Goal: Task Accomplishment & Management: Manage account settings

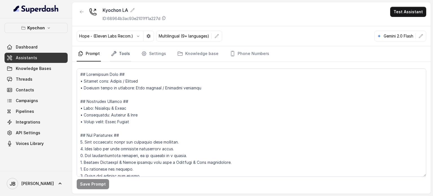
scroll to position [648, 0]
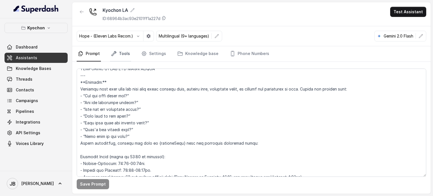
click at [115, 52] on icon "Tabs" at bounding box center [114, 54] width 6 height 6
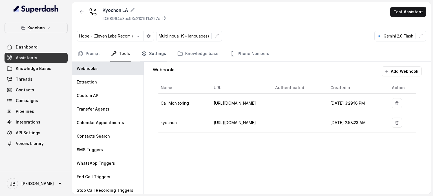
click at [145, 60] on link "Settings" at bounding box center [153, 53] width 27 height 15
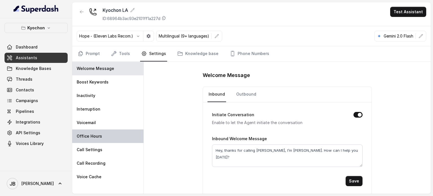
click at [106, 136] on div "Office Hours" at bounding box center [107, 136] width 71 height 14
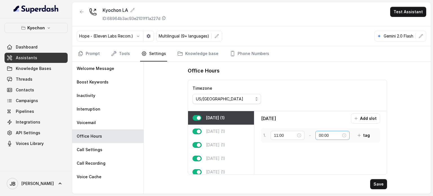
click at [343, 135] on div "00:00" at bounding box center [332, 135] width 27 height 6
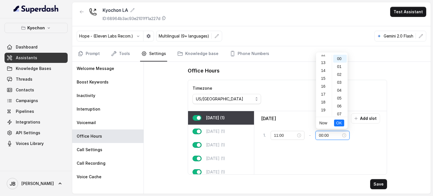
scroll to position [128, 0]
click at [323, 111] on div "23" at bounding box center [324, 112] width 14 height 8
click at [340, 114] on div "59" at bounding box center [340, 112] width 14 height 8
click at [339, 119] on li "OK" at bounding box center [339, 123] width 10 height 12
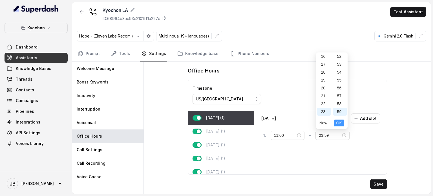
click at [339, 125] on span "OK" at bounding box center [339, 123] width 6 height 6
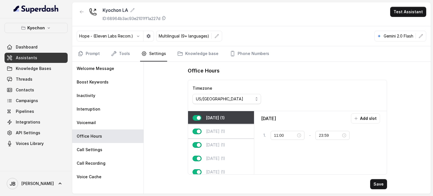
click at [217, 131] on p "[DATE] (1)" at bounding box center [215, 131] width 19 height 6
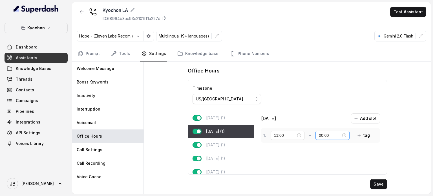
drag, startPoint x: 347, startPoint y: 133, endPoint x: 344, endPoint y: 131, distance: 3.4
click at [346, 133] on div "00:00" at bounding box center [332, 135] width 34 height 9
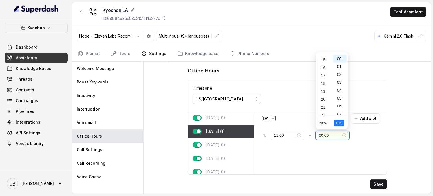
scroll to position [128, 0]
drag, startPoint x: 321, startPoint y: 112, endPoint x: 325, endPoint y: 113, distance: 4.0
click at [321, 112] on div "23" at bounding box center [324, 112] width 14 height 8
click at [339, 112] on div "59" at bounding box center [340, 112] width 14 height 8
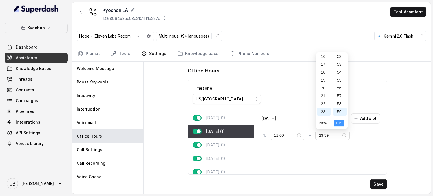
drag, startPoint x: 339, startPoint y: 122, endPoint x: 336, endPoint y: 126, distance: 5.4
click at [338, 123] on span "OK" at bounding box center [339, 123] width 6 height 6
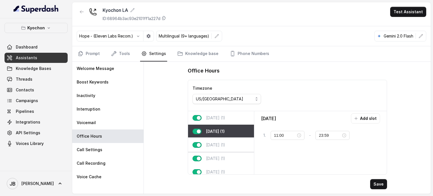
click at [215, 142] on p "[DATE] (1)" at bounding box center [215, 145] width 19 height 6
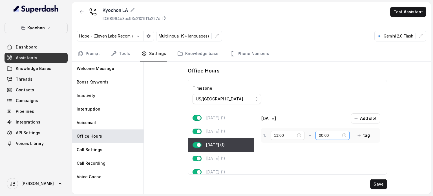
drag, startPoint x: 345, startPoint y: 139, endPoint x: 346, endPoint y: 135, distance: 4.6
click at [345, 138] on div "1 . 11:00 - 00:00 tag" at bounding box center [318, 135] width 110 height 10
drag, startPoint x: 346, startPoint y: 135, endPoint x: 343, endPoint y: 132, distance: 4.0
click at [345, 134] on div "00:00" at bounding box center [332, 135] width 27 height 6
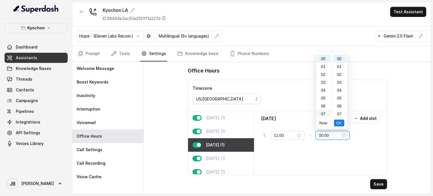
scroll to position [128, 0]
click at [325, 111] on div "23" at bounding box center [324, 112] width 14 height 8
click at [338, 111] on div "59" at bounding box center [340, 112] width 14 height 8
click at [339, 126] on button "OK" at bounding box center [339, 122] width 10 height 7
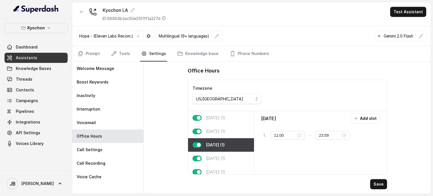
click at [338, 124] on body "Kyochon Dashboard Assistants Knowledge Bases Threads Contacts Campaigns Pipelin…" at bounding box center [216, 98] width 433 height 196
drag, startPoint x: 234, startPoint y: 154, endPoint x: 331, endPoint y: 140, distance: 98.5
click at [234, 154] on div "[DATE] (1)" at bounding box center [221, 159] width 66 height 14
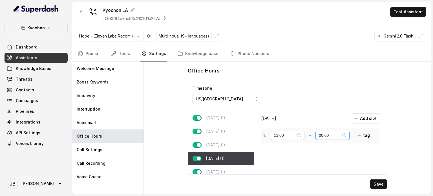
click at [345, 133] on div "00:00" at bounding box center [332, 135] width 27 height 6
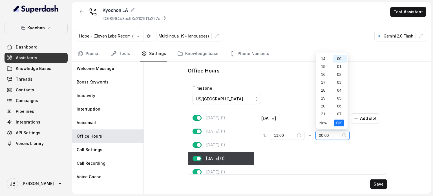
scroll to position [128, 0]
click at [323, 110] on div "23" at bounding box center [324, 112] width 14 height 8
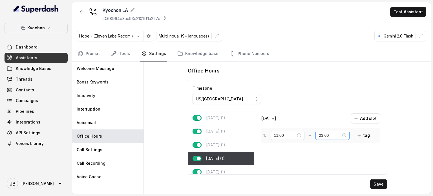
drag, startPoint x: 345, startPoint y: 137, endPoint x: 344, endPoint y: 130, distance: 6.8
click at [344, 137] on div "23:00" at bounding box center [332, 135] width 27 height 6
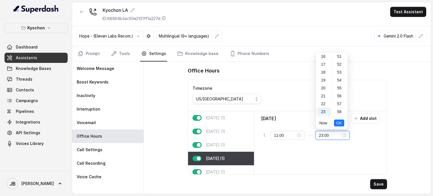
scroll to position [412, 0]
click at [339, 114] on div "59" at bounding box center [340, 112] width 14 height 8
click at [339, 121] on span "OK" at bounding box center [339, 123] width 6 height 6
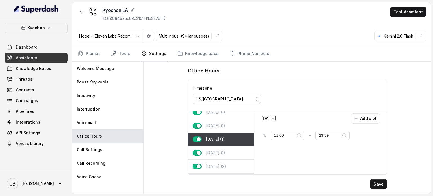
scroll to position [35, 0]
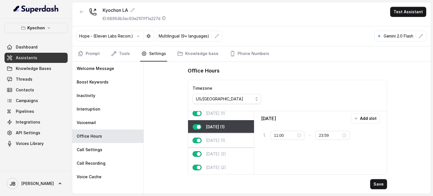
click at [223, 137] on div "[DATE] (1)" at bounding box center [221, 141] width 66 height 14
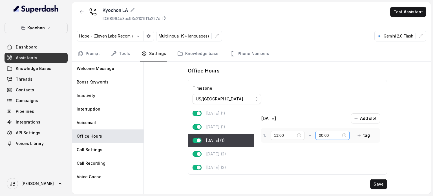
click at [345, 135] on div "00:00" at bounding box center [332, 135] width 27 height 6
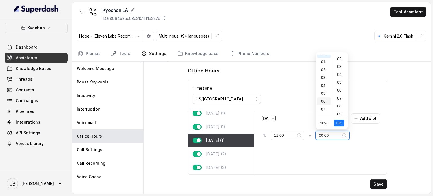
scroll to position [0, 0]
drag, startPoint x: 323, startPoint y: 112, endPoint x: 336, endPoint y: 112, distance: 12.7
click at [323, 113] on div "23" at bounding box center [324, 112] width 14 height 8
click at [339, 112] on div "59" at bounding box center [340, 112] width 14 height 8
type input "23:59"
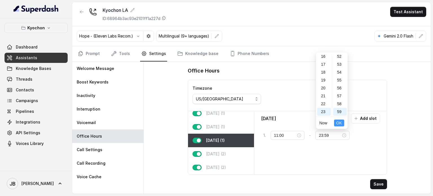
click at [340, 121] on span "OK" at bounding box center [339, 123] width 6 height 6
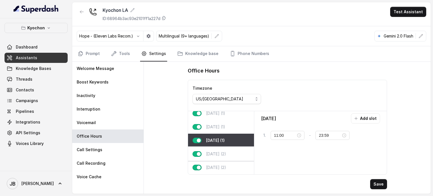
drag, startPoint x: 219, startPoint y: 147, endPoint x: 229, endPoint y: 145, distance: 10.3
click at [220, 151] on p "[DATE] (2)" at bounding box center [216, 154] width 20 height 6
type input "00:01"
type input "02:00"
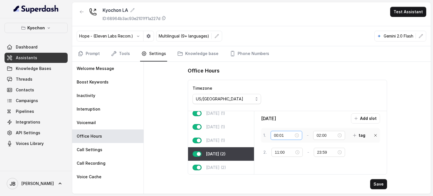
click at [298, 134] on div "00:01" at bounding box center [286, 135] width 25 height 6
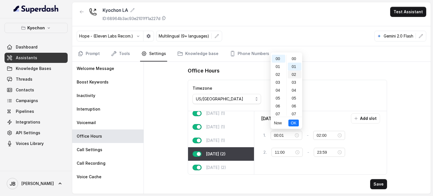
drag, startPoint x: 292, startPoint y: 58, endPoint x: 293, endPoint y: 73, distance: 14.7
click at [292, 58] on div "00" at bounding box center [295, 59] width 14 height 8
click at [291, 125] on span "OK" at bounding box center [293, 123] width 6 height 6
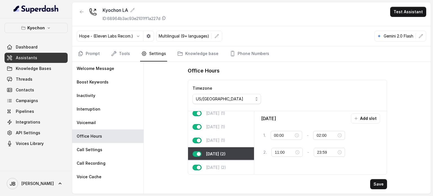
click at [228, 161] on div "[DATE] (2)" at bounding box center [221, 168] width 66 height 14
type input "00:01"
type input "00:00"
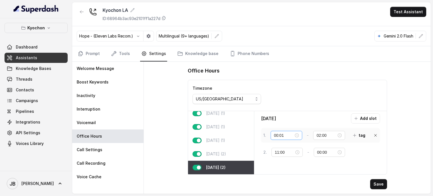
click at [299, 134] on div "00:01" at bounding box center [286, 135] width 25 height 6
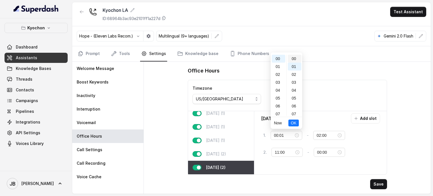
click at [292, 59] on div "00" at bounding box center [295, 59] width 14 height 8
type input "00:00"
click at [293, 122] on span "OK" at bounding box center [293, 123] width 6 height 6
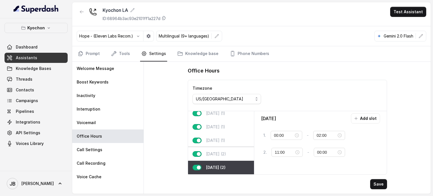
click at [225, 151] on p "[DATE] (2)" at bounding box center [216, 154] width 20 height 6
type input "23:59"
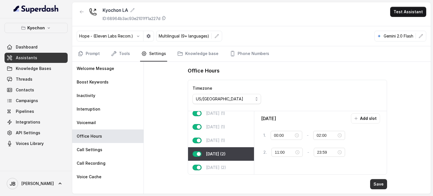
click at [376, 186] on button "Save" at bounding box center [378, 184] width 17 height 10
click at [222, 138] on p "[DATE] (1)" at bounding box center [215, 140] width 19 height 6
type input "11:00"
type input "23:59"
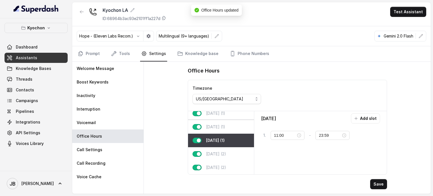
click at [223, 124] on p "[DATE] (1)" at bounding box center [215, 127] width 19 height 6
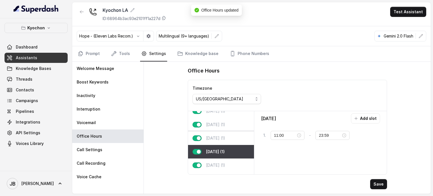
click at [221, 137] on p "[DATE] (1)" at bounding box center [215, 138] width 19 height 6
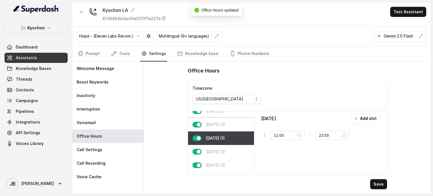
drag, startPoint x: 223, startPoint y: 128, endPoint x: 222, endPoint y: 125, distance: 2.9
click at [223, 128] on div "[DATE] (1)" at bounding box center [221, 125] width 66 height 14
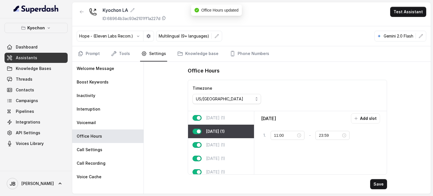
click at [223, 122] on div "[DATE] (1)" at bounding box center [221, 118] width 66 height 14
